Goal: Information Seeking & Learning: Find specific page/section

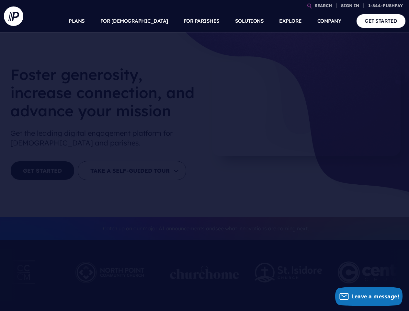
click at [204, 155] on section at bounding box center [204, 155] width 409 height 311
click at [323, 6] on link "SEARCH" at bounding box center [323, 5] width 22 height 11
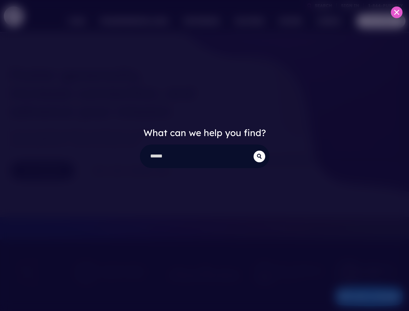
click at [350, 6] on div "What can we help you find?" at bounding box center [204, 155] width 409 height 311
click at [149, 21] on div "What can we help you find?" at bounding box center [204, 155] width 409 height 311
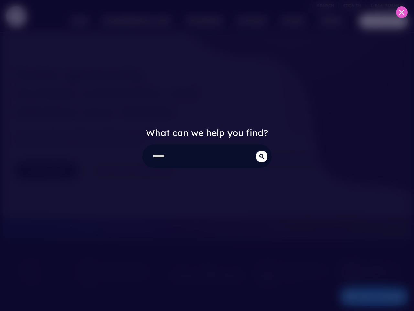
click at [201, 21] on div "What can we help you find?" at bounding box center [207, 155] width 414 height 311
click at [290, 21] on div "What can we help you find?" at bounding box center [207, 155] width 414 height 311
click at [329, 21] on div "What can we help you find?" at bounding box center [207, 155] width 414 height 311
click at [368, 296] on div "What can we help you find?" at bounding box center [207, 155] width 414 height 311
